Goal: Check status: Check status

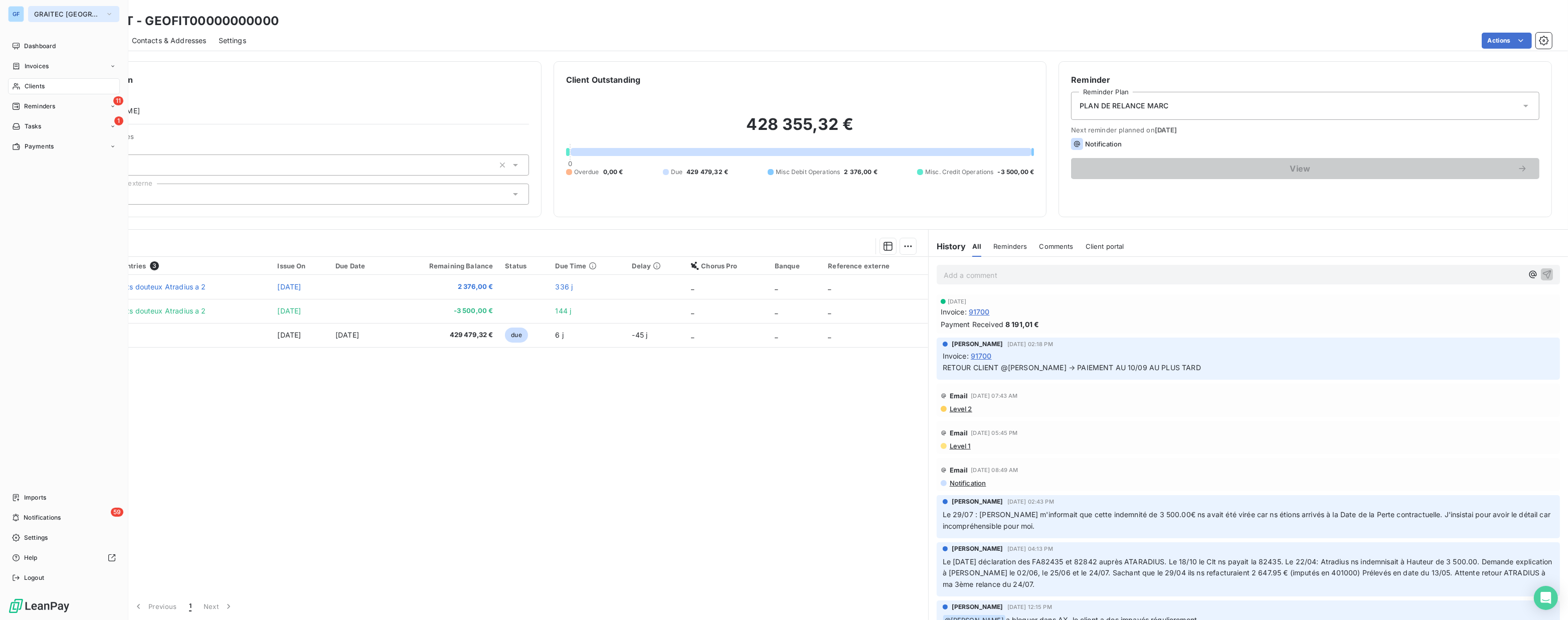
click at [51, 13] on span "GRAITEC [GEOGRAPHIC_DATA]" at bounding box center [68, 13] width 67 height 8
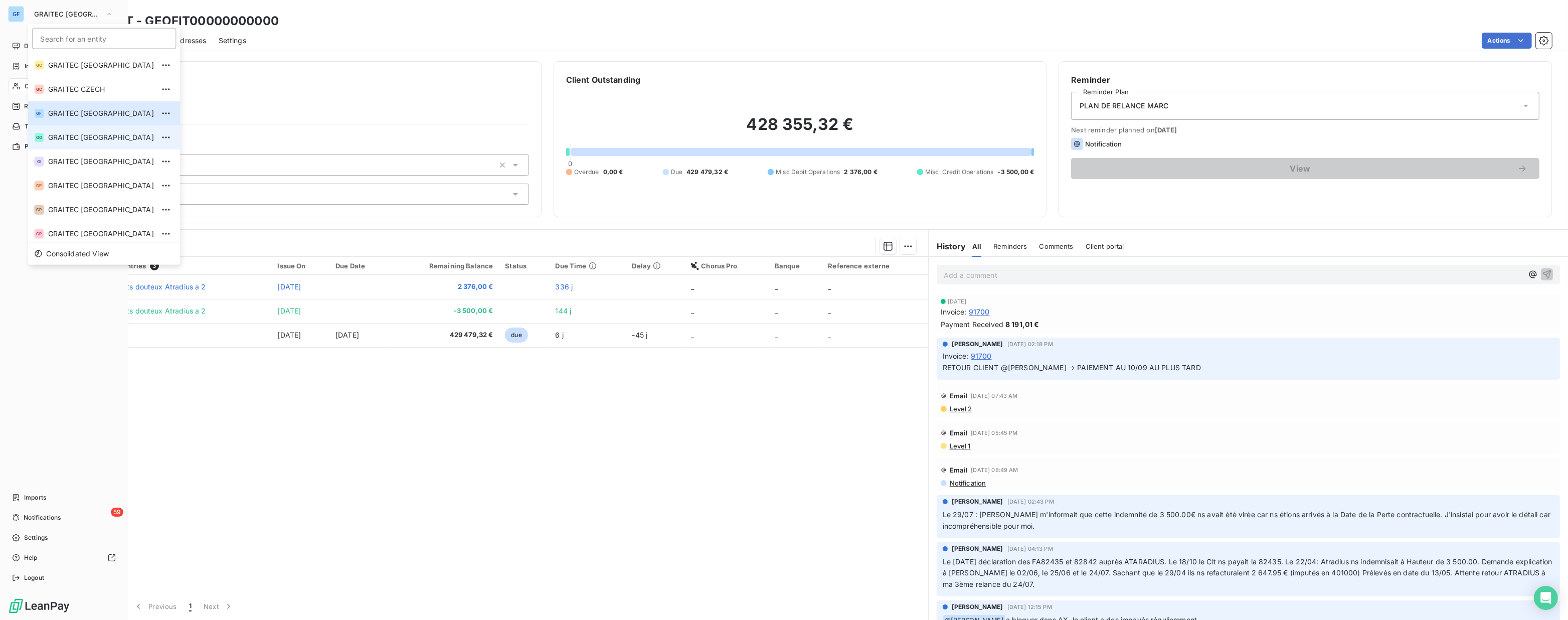
click at [87, 135] on span "GRAITEC [GEOGRAPHIC_DATA]" at bounding box center [101, 137] width 106 height 10
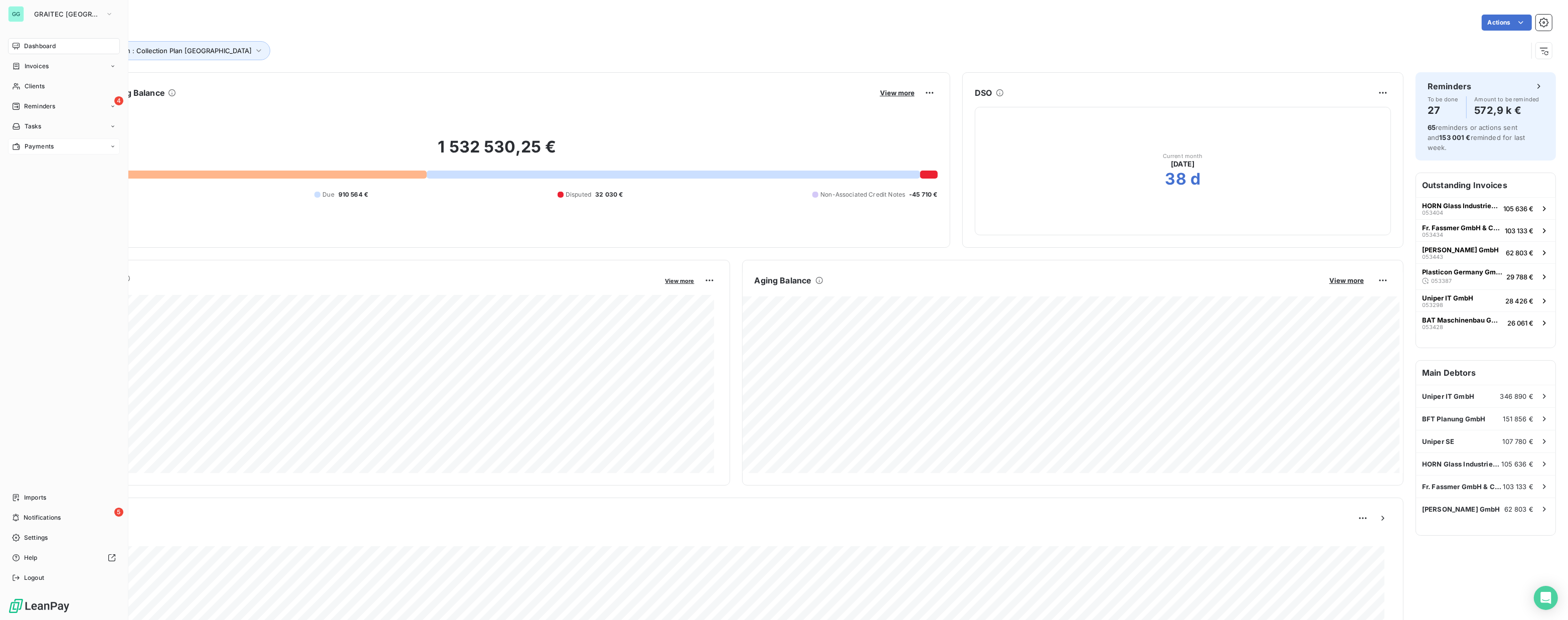
click at [37, 151] on div "Payments" at bounding box center [64, 146] width 112 height 16
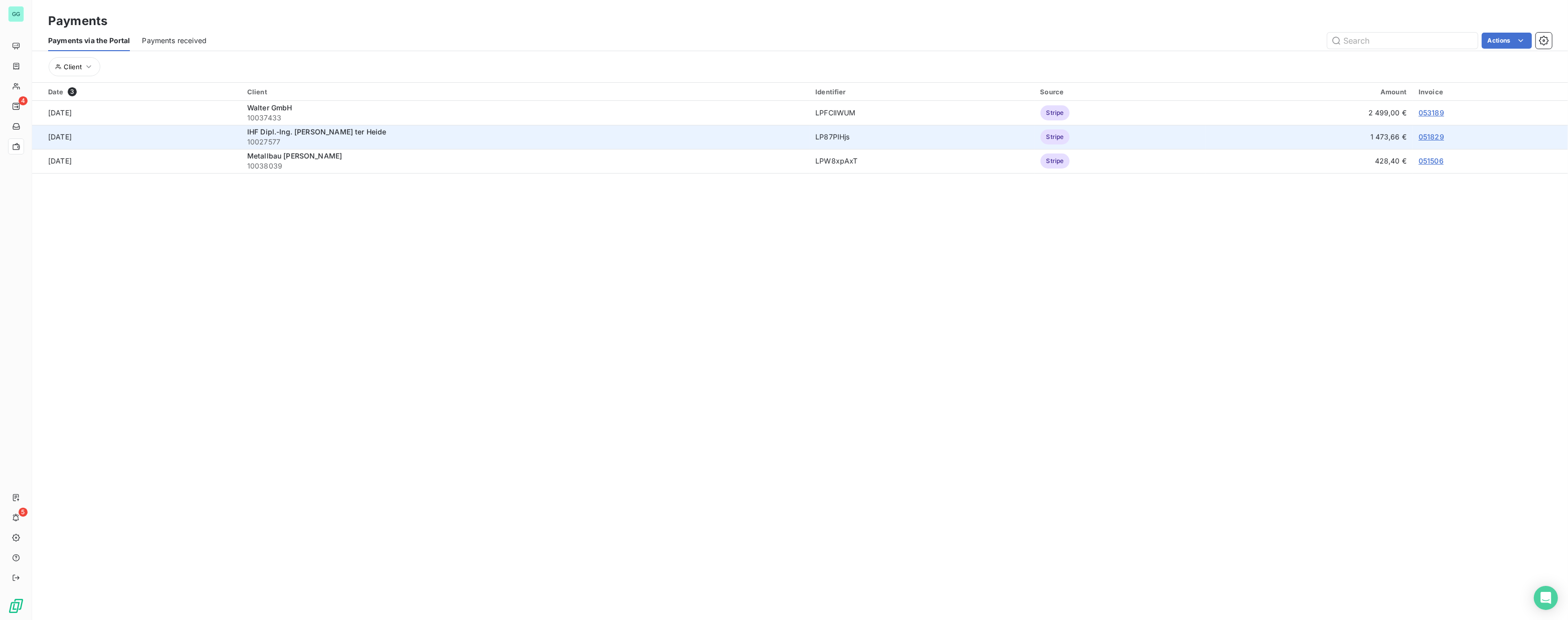
click at [1424, 137] on link "051829" at bounding box center [1432, 136] width 26 height 9
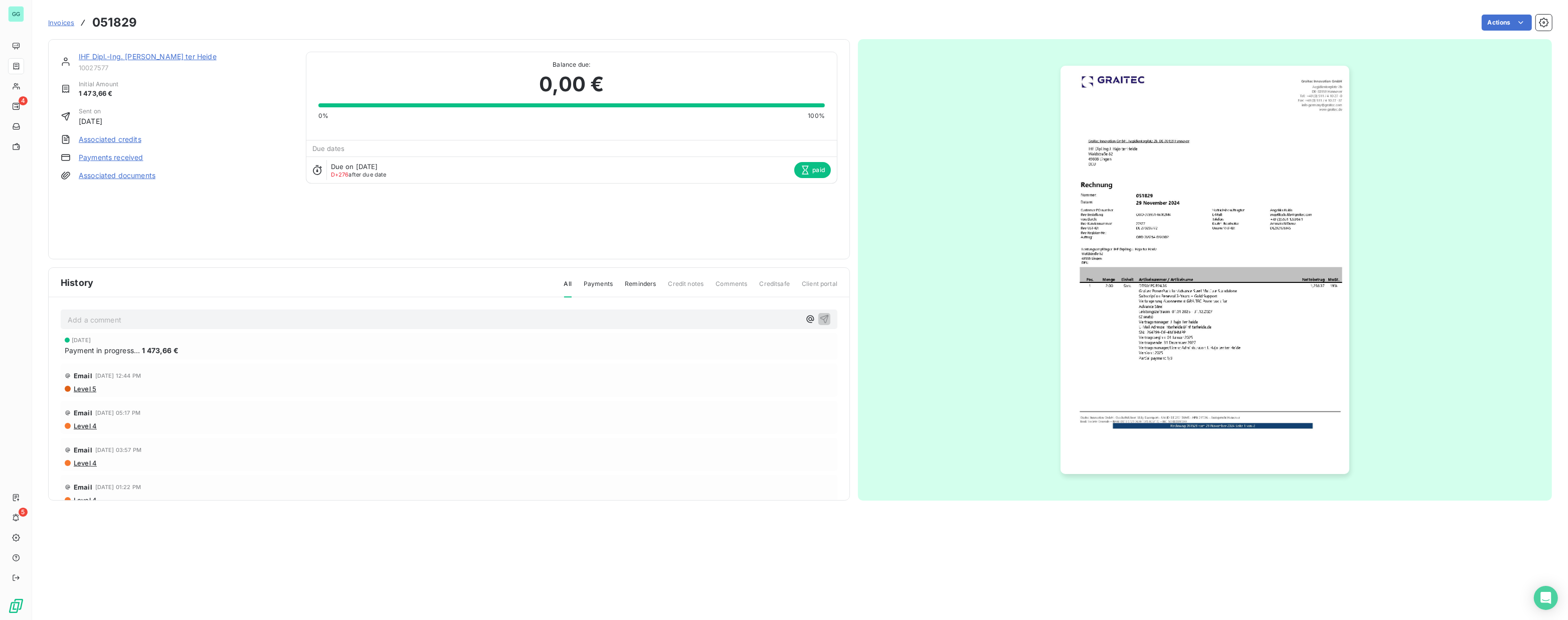
click at [1172, 305] on img "button" at bounding box center [1205, 270] width 289 height 409
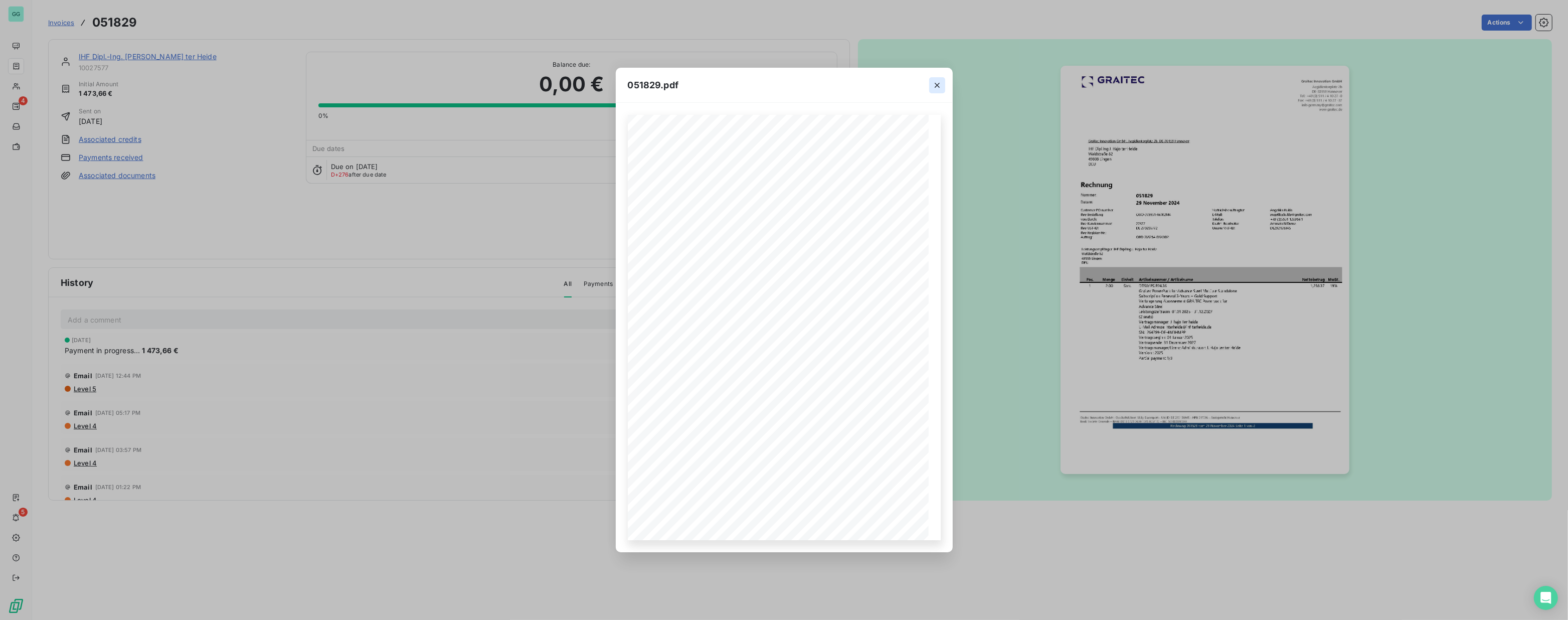
click at [938, 86] on icon "button" at bounding box center [937, 85] width 10 height 10
